Goal: Task Accomplishment & Management: Manage account settings

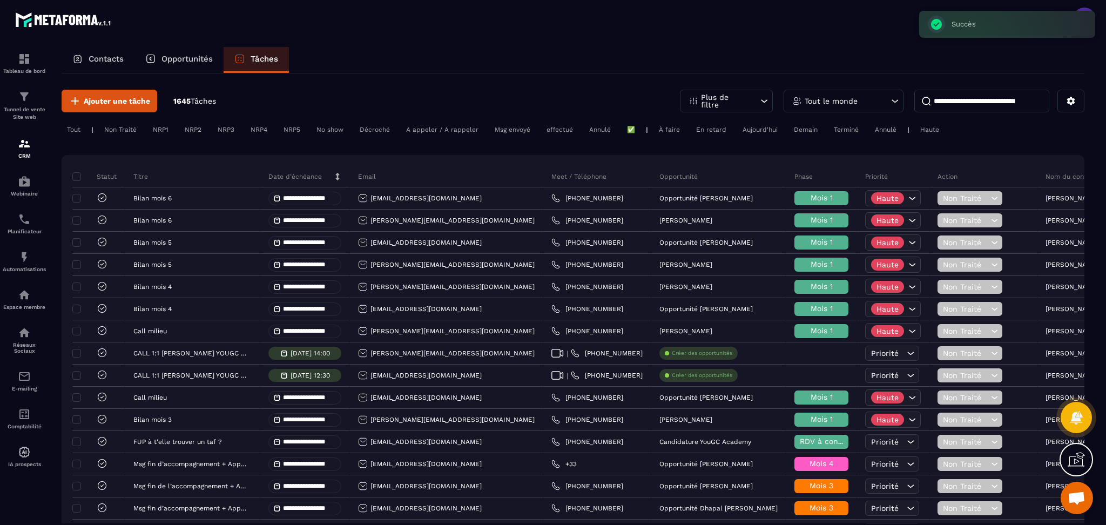
click at [813, 100] on p "Tout le monde" at bounding box center [830, 101] width 53 height 8
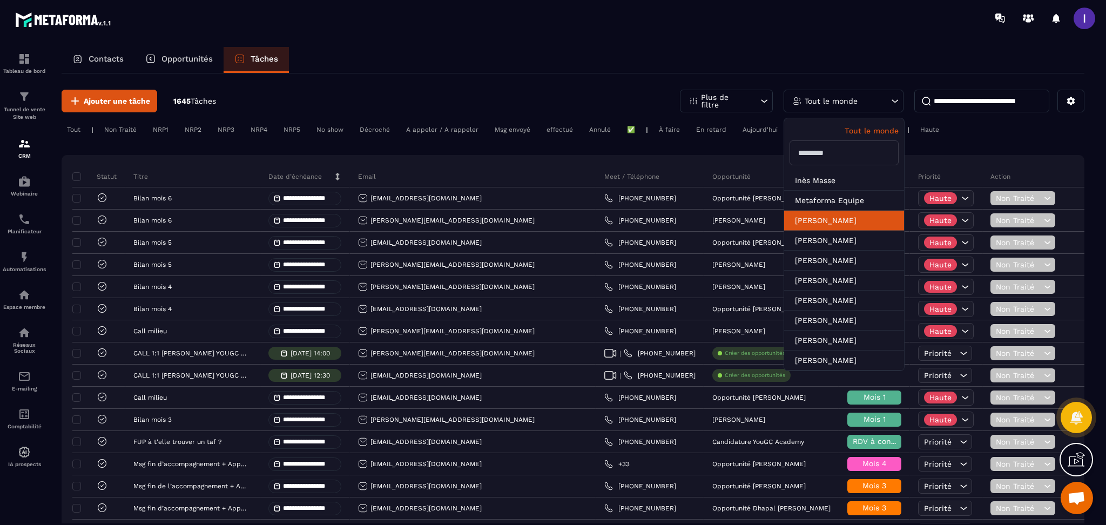
click at [828, 223] on li "[PERSON_NAME]" at bounding box center [844, 221] width 120 height 20
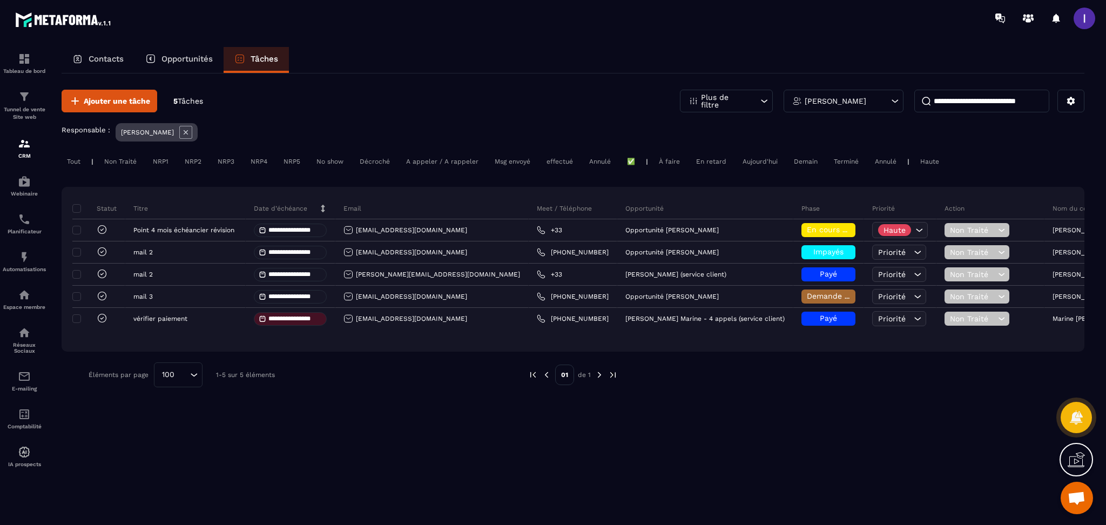
click at [705, 162] on div "En retard" at bounding box center [710, 161] width 41 height 13
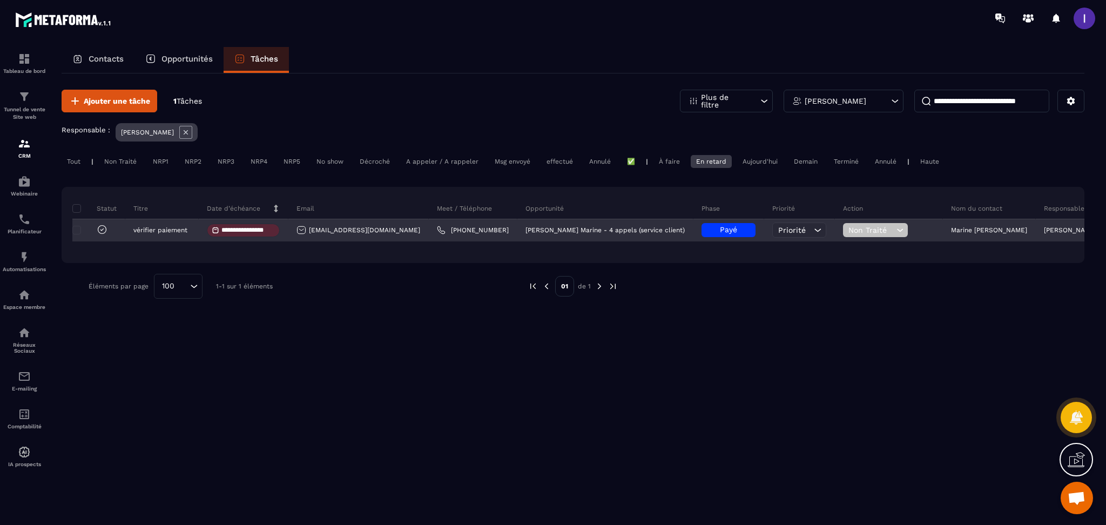
click at [104, 227] on icon at bounding box center [102, 229] width 11 height 11
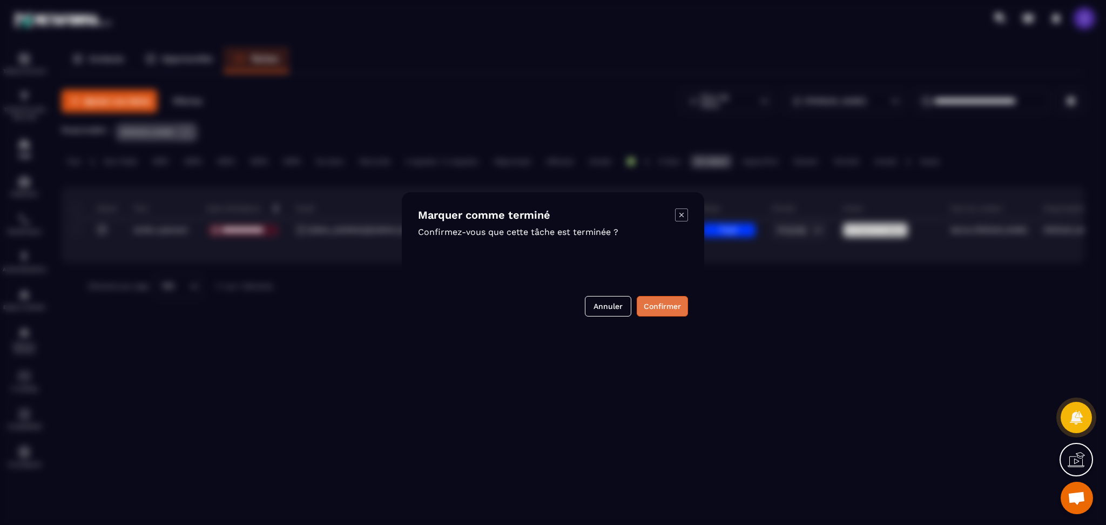
click at [648, 311] on button "Confirmer" at bounding box center [661, 306] width 51 height 21
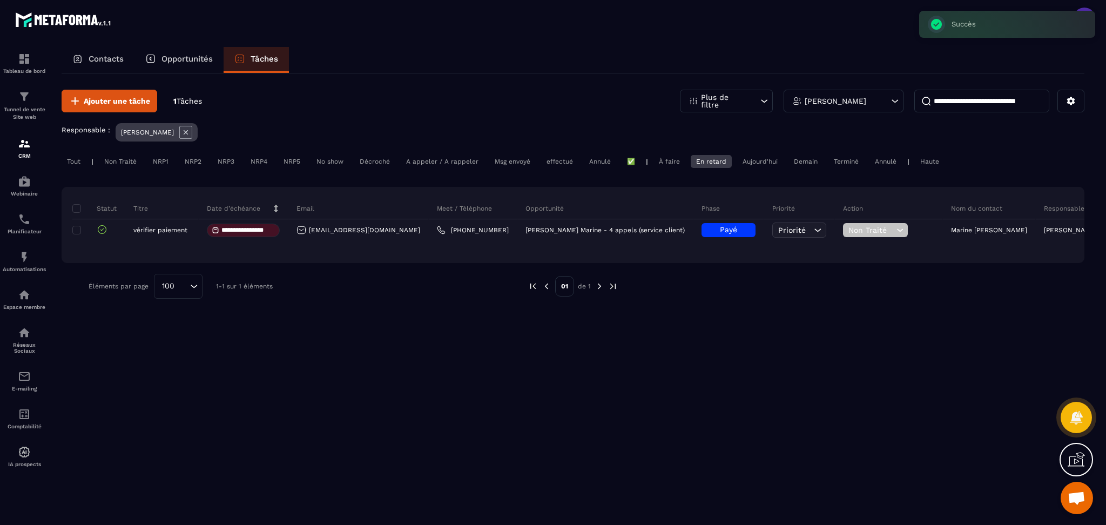
click at [670, 164] on div "À faire" at bounding box center [669, 161] width 32 height 13
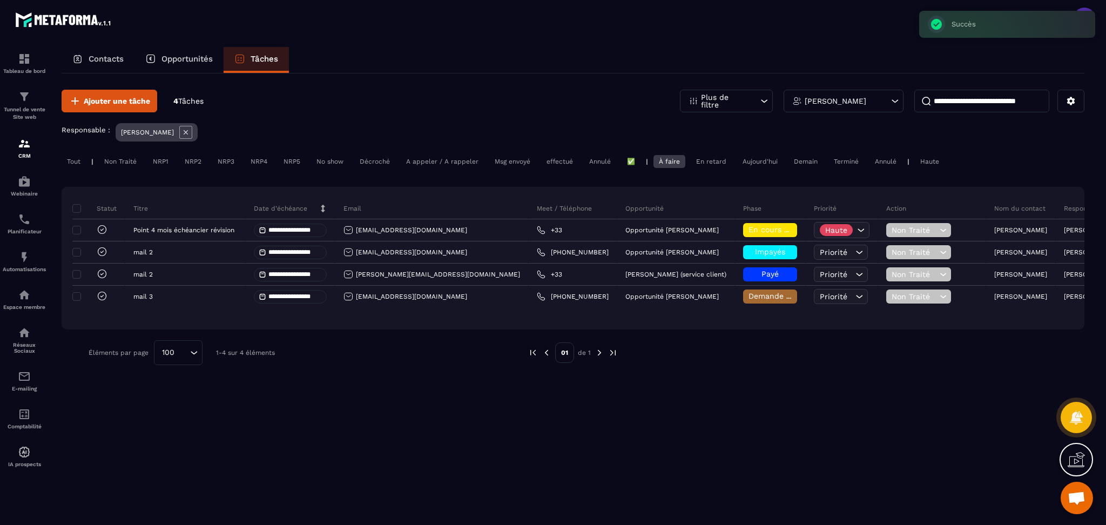
click at [768, 165] on div "Aujourd'hui" at bounding box center [760, 161] width 46 height 13
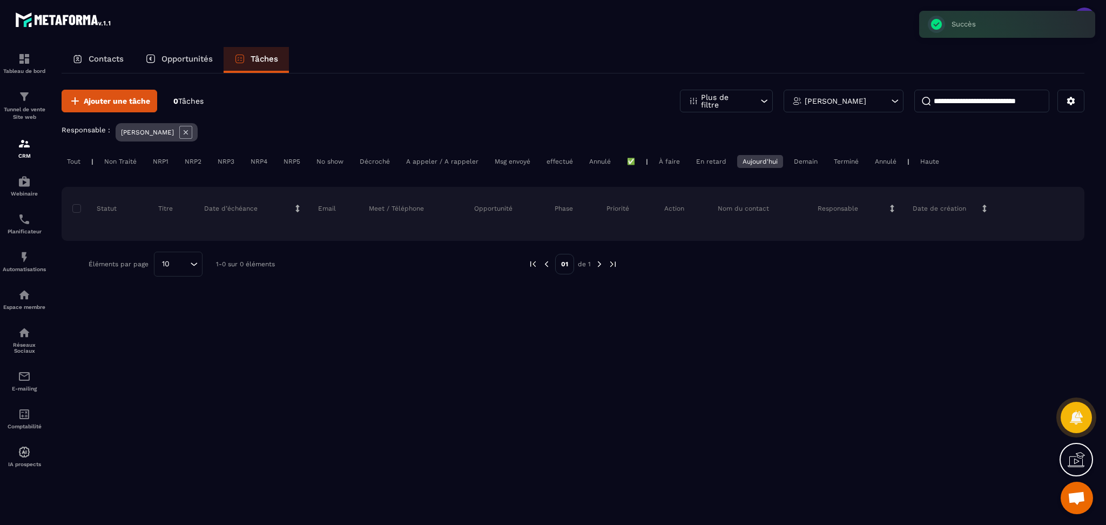
click at [708, 165] on div "En retard" at bounding box center [710, 161] width 41 height 13
click at [669, 166] on div "À faire" at bounding box center [669, 161] width 32 height 13
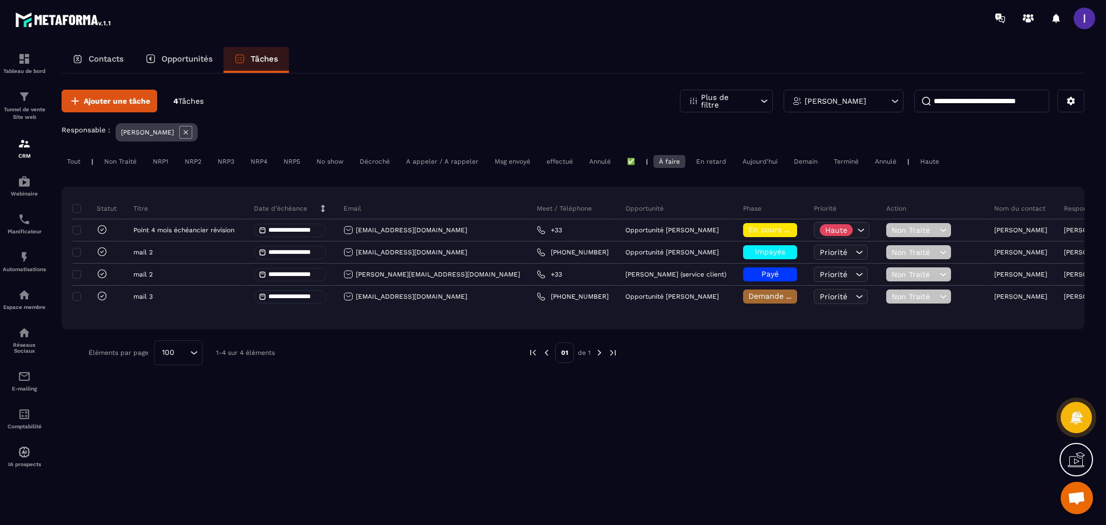
scroll to position [681, 0]
drag, startPoint x: 171, startPoint y: 63, endPoint x: 184, endPoint y: 68, distance: 13.8
click at [171, 63] on div "Opportunités" at bounding box center [178, 60] width 89 height 26
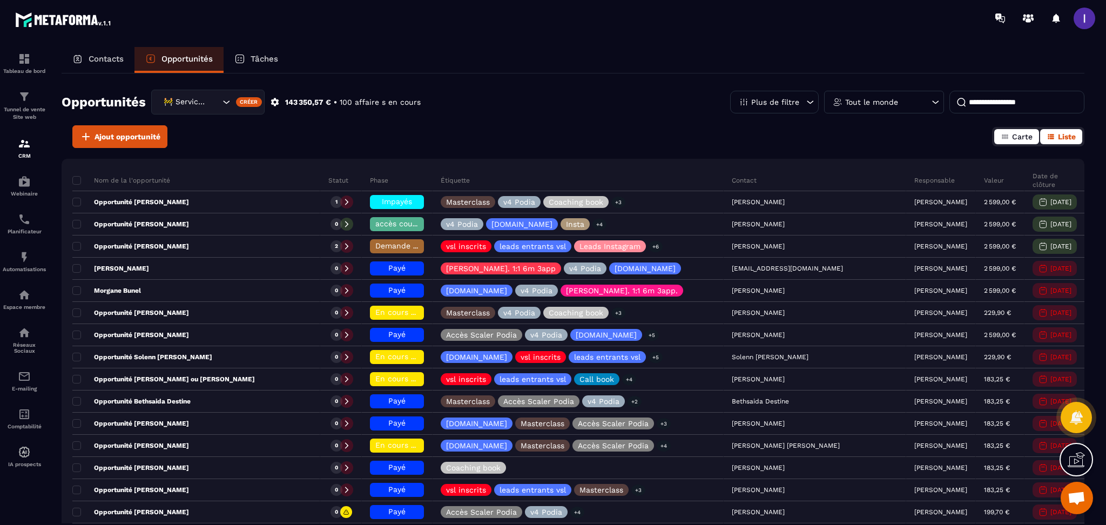
click at [1012, 135] on span "Carte" at bounding box center [1022, 136] width 21 height 9
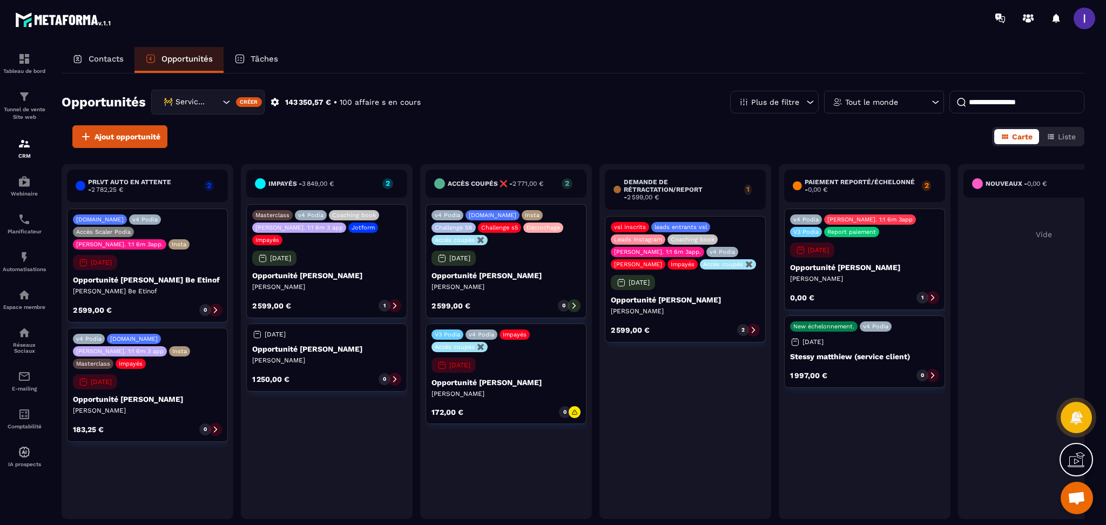
click at [211, 423] on div at bounding box center [215, 429] width 13 height 13
click at [177, 370] on div "v4 Podia [DOMAIN_NAME] [PERSON_NAME]. 1:1 6m 3 app Insta Masterclass Impayés [D…" at bounding box center [147, 385] width 161 height 114
click at [1064, 132] on span "Liste" at bounding box center [1066, 136] width 18 height 9
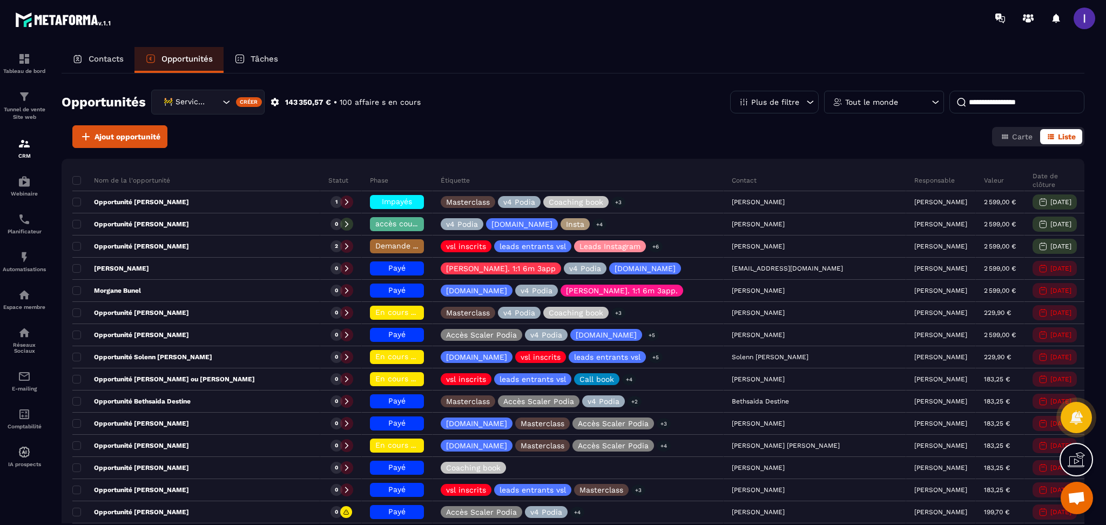
click at [996, 103] on input at bounding box center [1016, 102] width 135 height 23
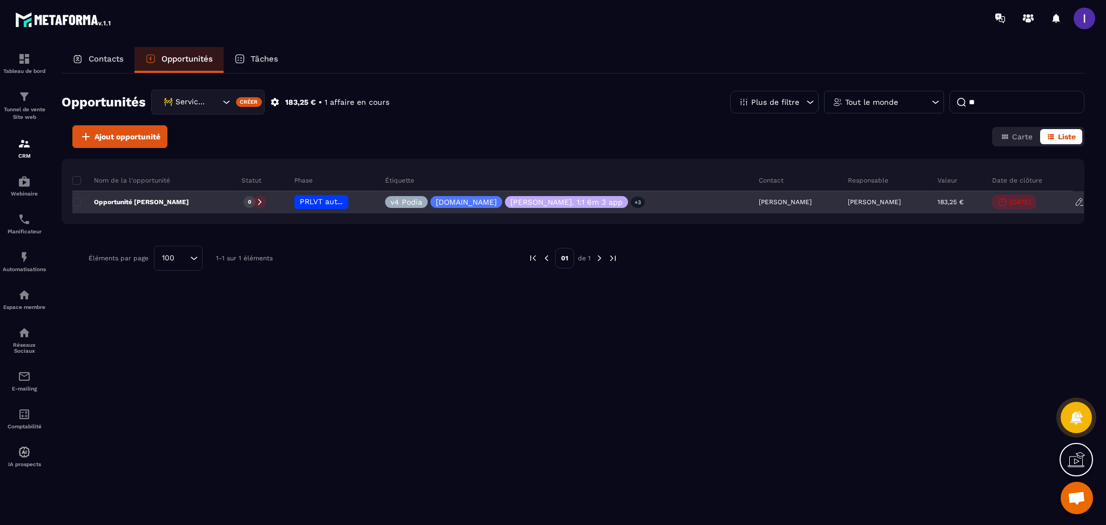
type input "**"
click at [331, 198] on span "PRLVT auto en attente" at bounding box center [342, 201] width 84 height 9
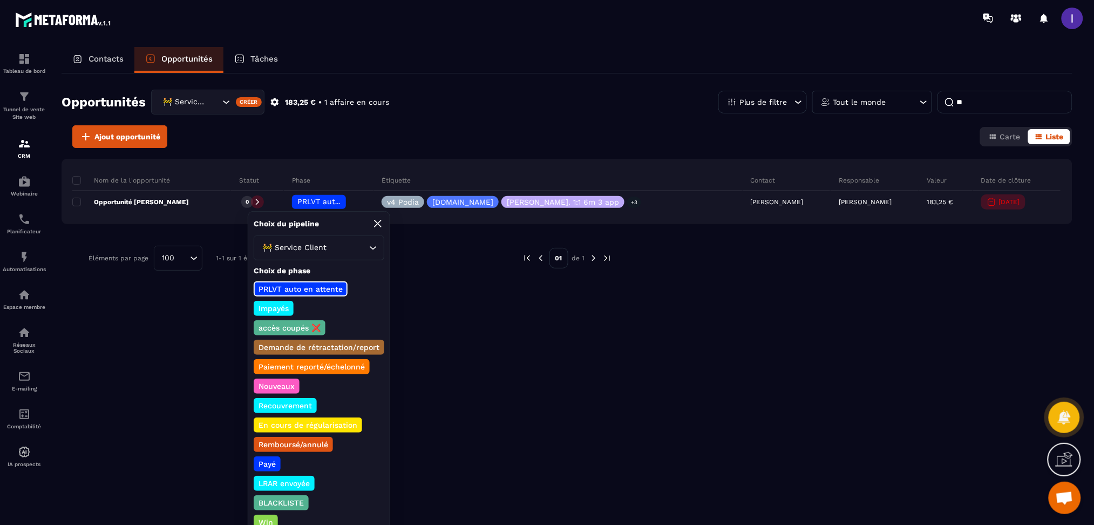
click at [271, 445] on div "PRLVT auto en attente Impayés accès coupés ❌ Demande de rétractation/report Pai…" at bounding box center [319, 415] width 131 height 268
click at [270, 458] on p "Payé" at bounding box center [267, 463] width 21 height 11
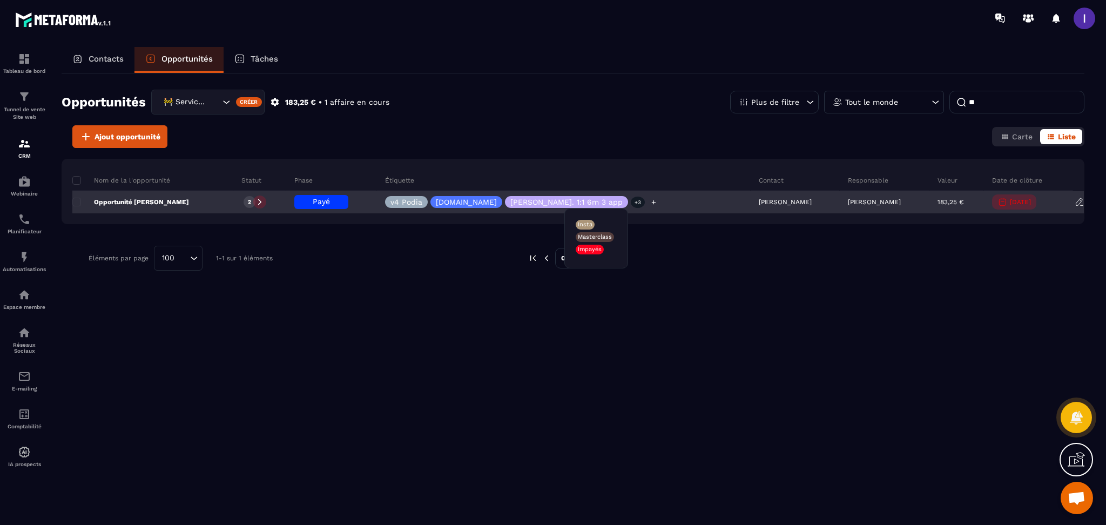
click at [630, 199] on p "+3" at bounding box center [637, 201] width 14 height 11
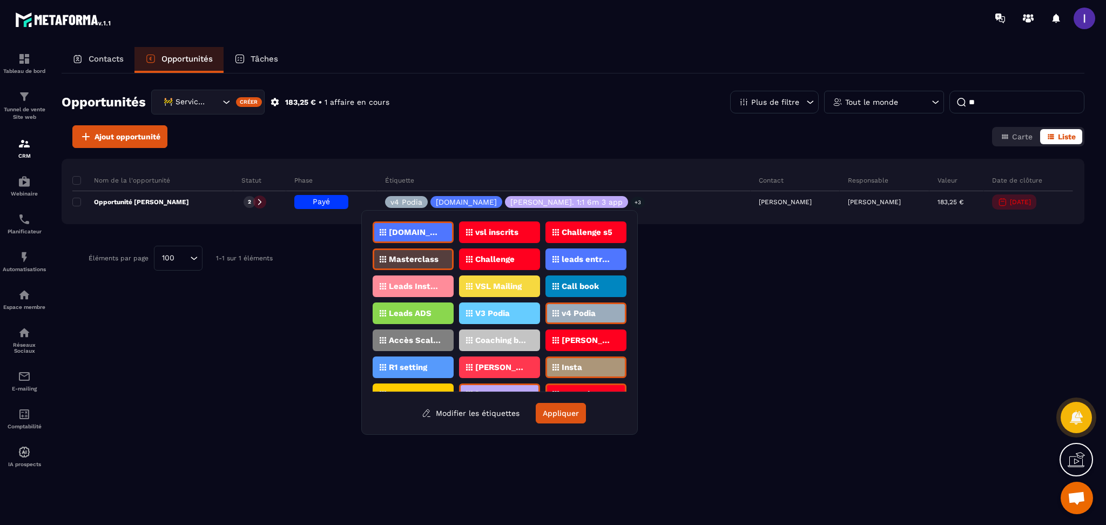
scroll to position [72, 0]
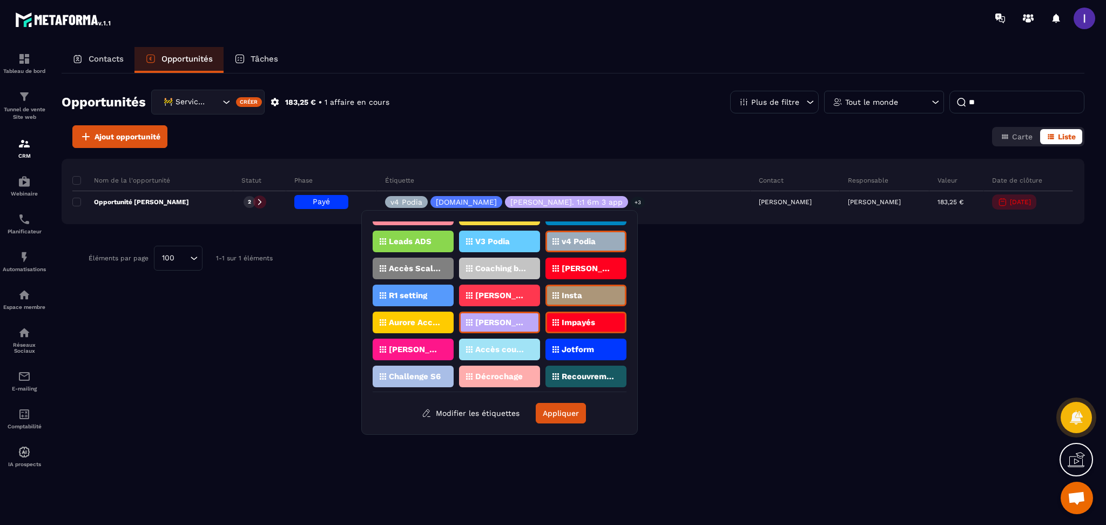
click at [588, 318] on p "Impayés" at bounding box center [577, 322] width 33 height 8
click at [554, 409] on button "Appliquer" at bounding box center [560, 413] width 50 height 21
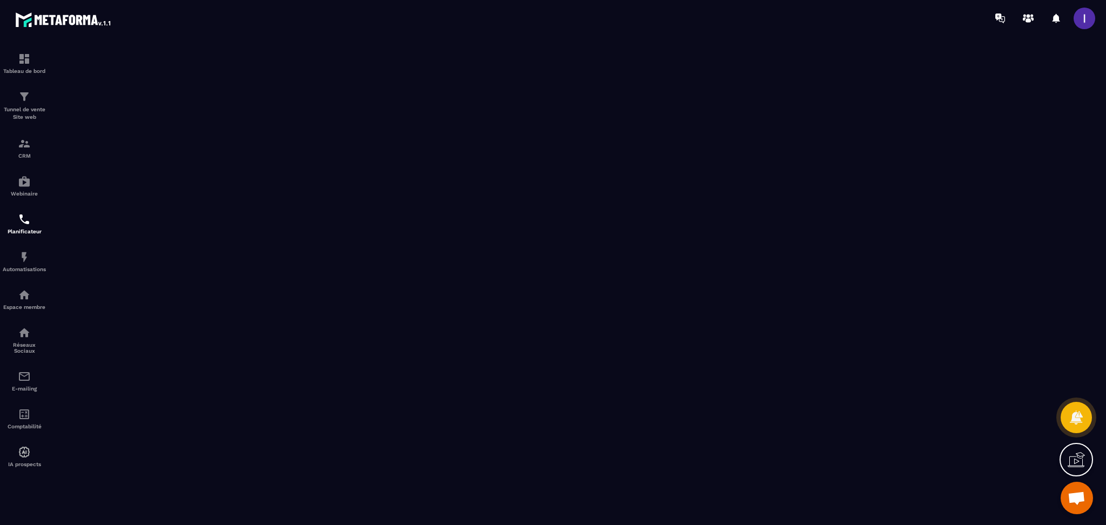
scroll to position [681, 0]
